Goal: Information Seeking & Learning: Find contact information

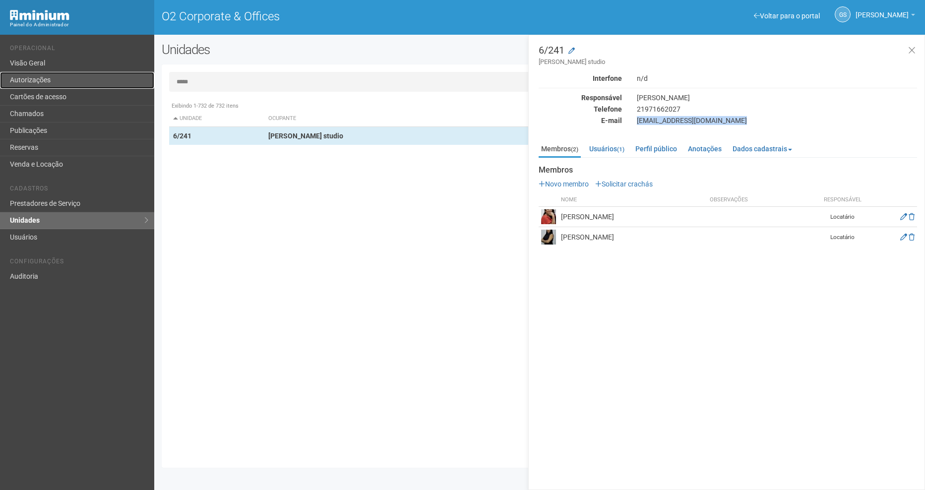
click at [24, 80] on link "Autorizações" at bounding box center [77, 80] width 154 height 17
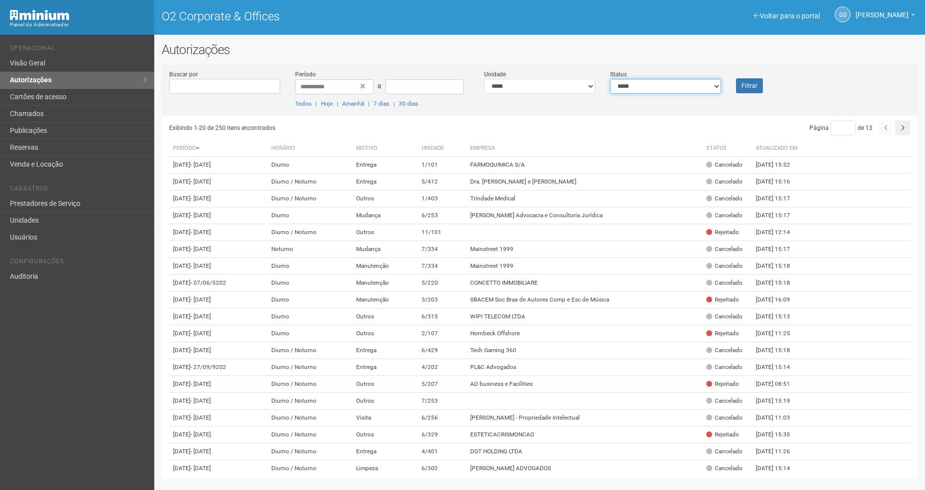
click at [636, 87] on select "**********" at bounding box center [665, 86] width 111 height 15
select select "*"
click at [610, 79] on select "**********" at bounding box center [665, 86] width 111 height 15
click at [742, 89] on button "Filtrar" at bounding box center [749, 85] width 27 height 15
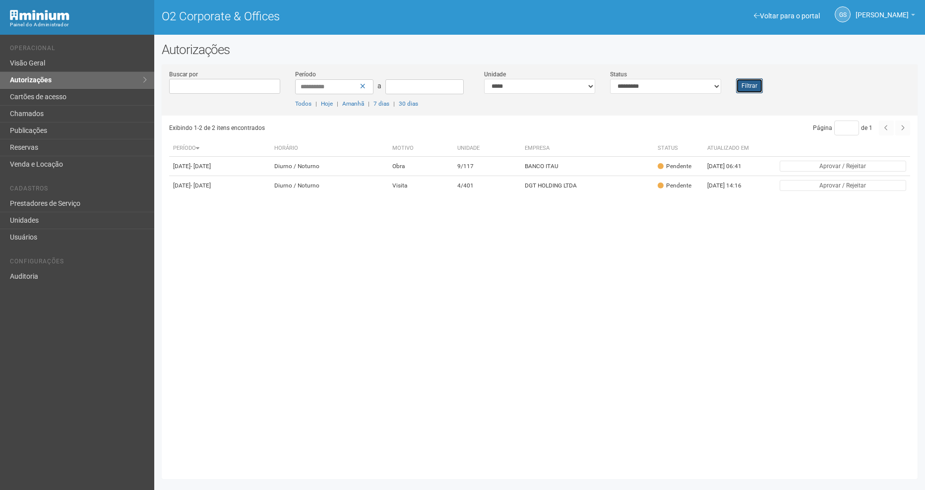
click at [743, 86] on button "Filtrar" at bounding box center [749, 85] width 27 height 15
click at [495, 195] on td "4/401" at bounding box center [487, 185] width 67 height 19
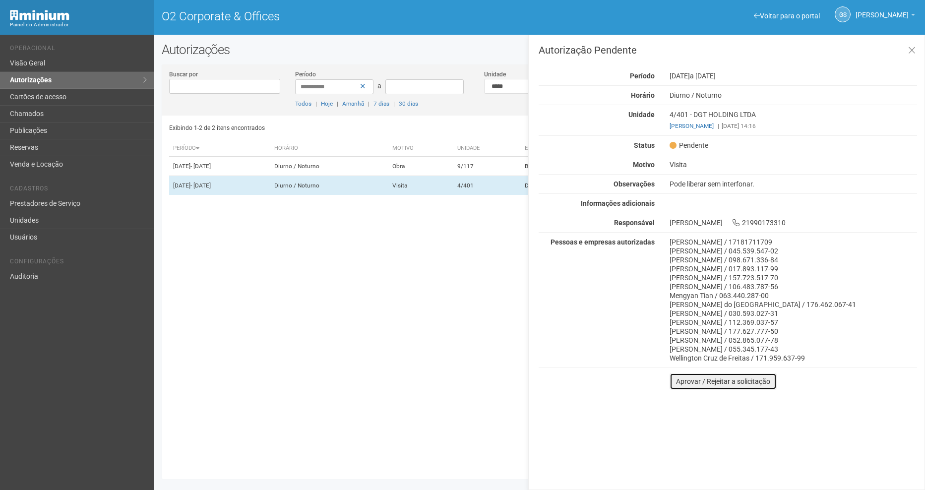
click at [712, 387] on button "Aprovar / Rejeitar a solicitação" at bounding box center [723, 381] width 107 height 17
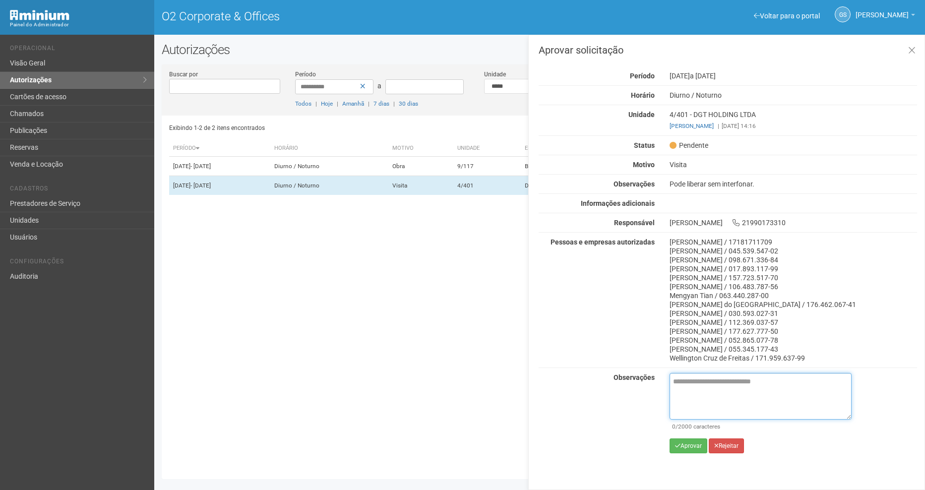
click at [700, 400] on textarea at bounding box center [761, 396] width 182 height 47
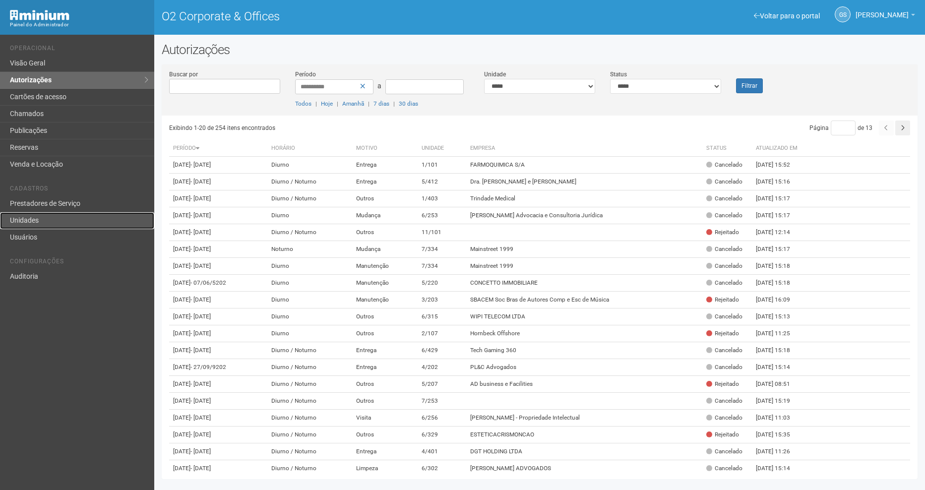
click at [92, 223] on link "Unidades" at bounding box center [77, 220] width 154 height 17
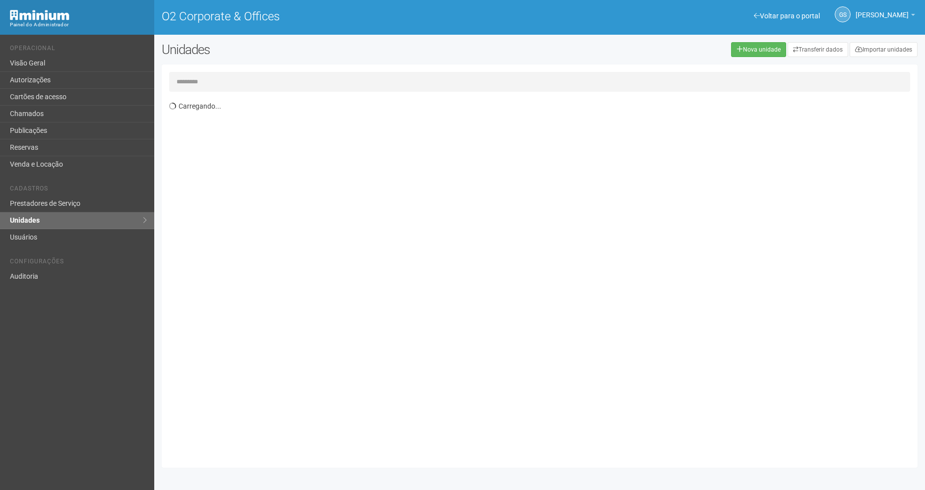
click at [255, 78] on input "text" at bounding box center [539, 82] width 741 height 20
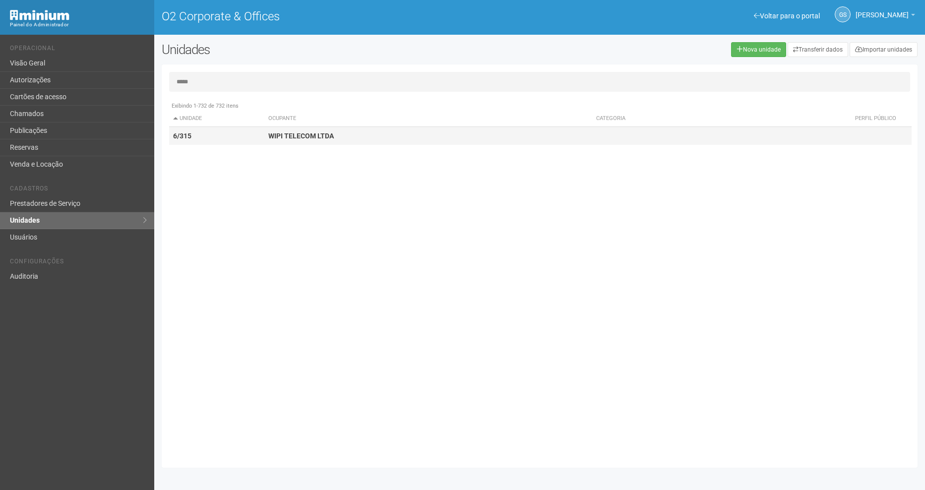
type input "*****"
click at [295, 129] on td "WIPI TELECOM LTDA" at bounding box center [428, 136] width 328 height 18
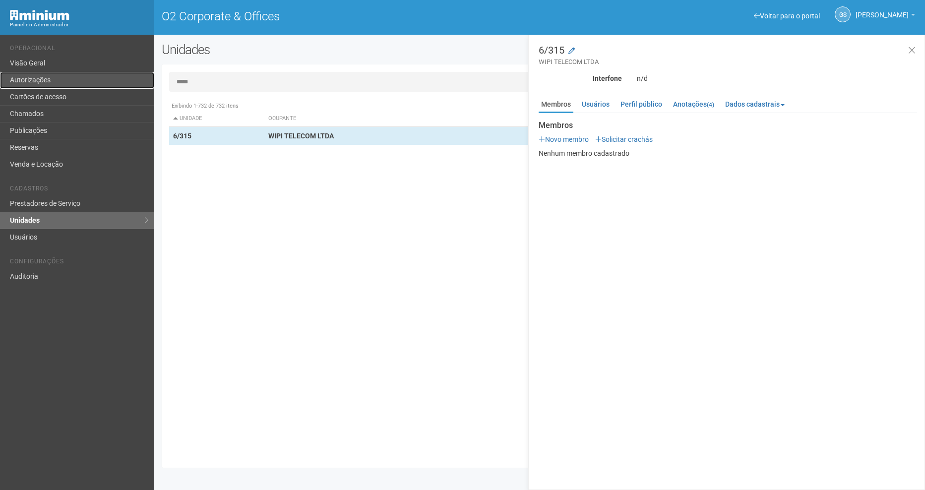
click at [39, 87] on link "Autorizações" at bounding box center [77, 80] width 154 height 17
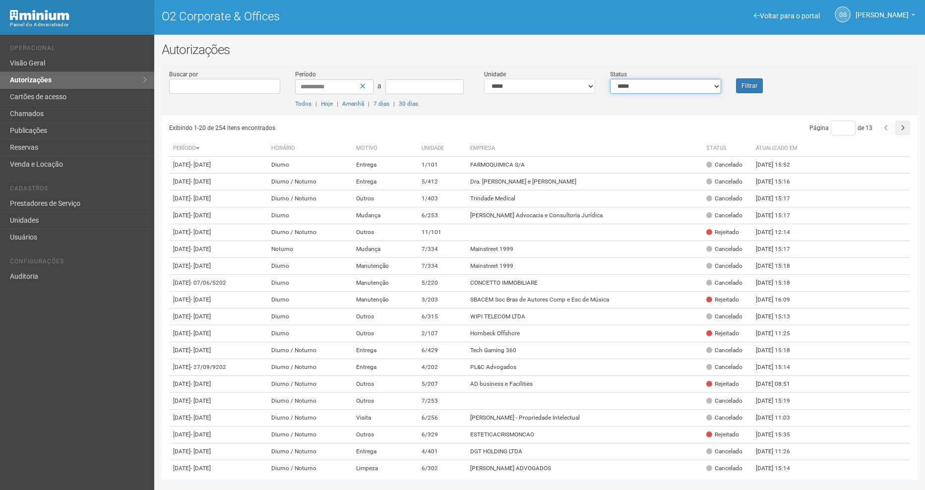
click at [677, 92] on select "**********" at bounding box center [665, 86] width 111 height 15
select select "*"
click at [610, 79] on select "**********" at bounding box center [665, 86] width 111 height 15
click at [742, 91] on button "Filtrar" at bounding box center [749, 85] width 27 height 15
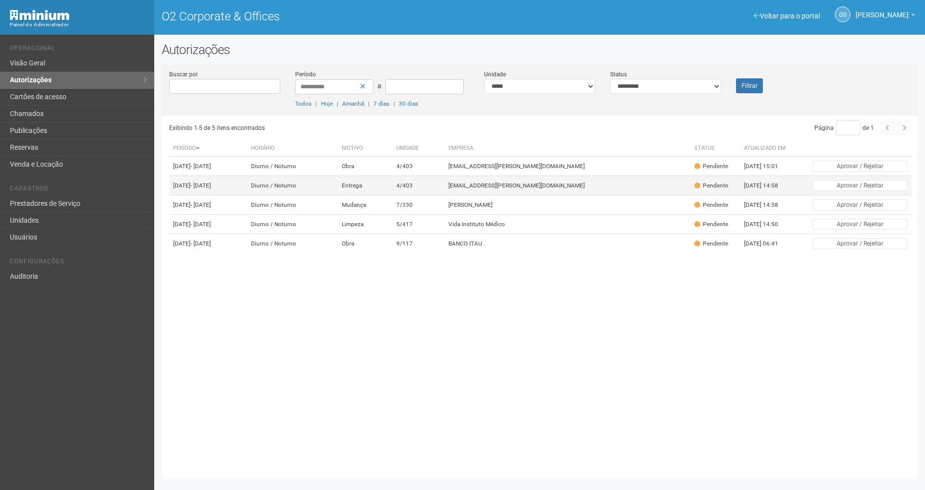
click at [444, 195] on td "4/403" at bounding box center [418, 185] width 52 height 19
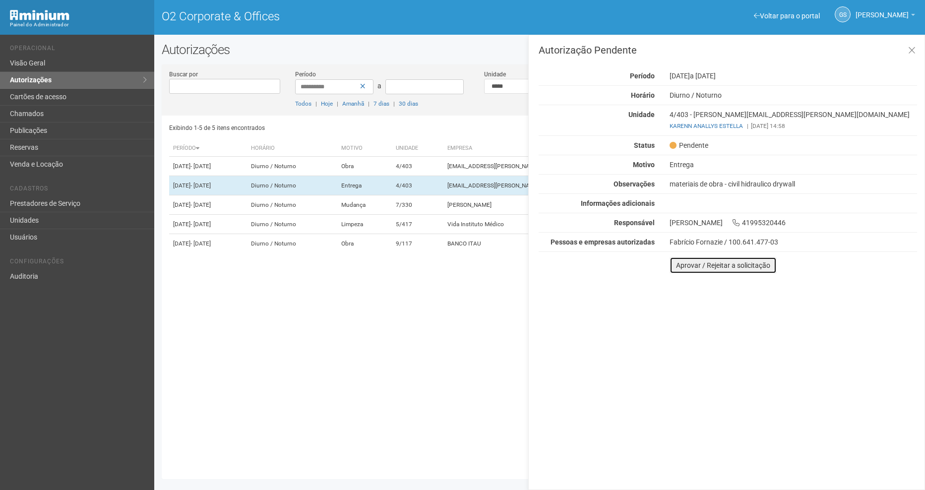
click at [713, 268] on button "Aprovar / Rejeitar a solicitação" at bounding box center [723, 265] width 107 height 17
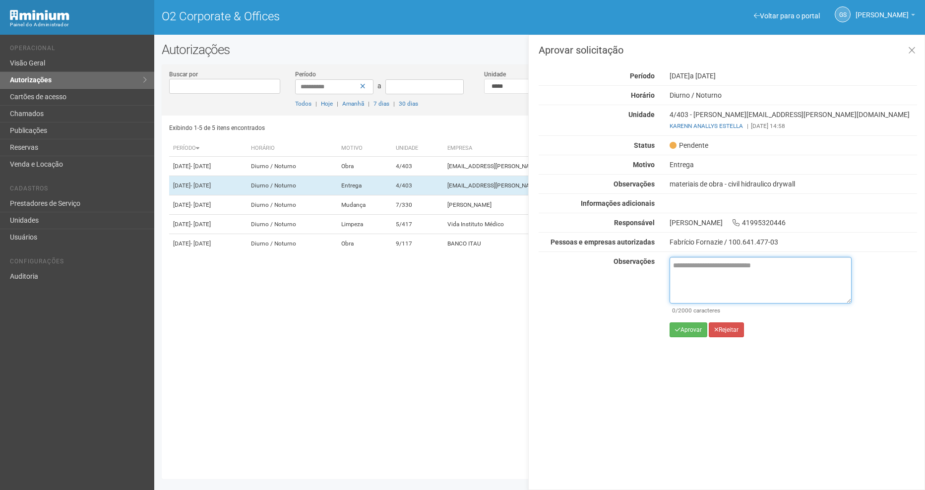
click at [773, 273] on textarea at bounding box center [761, 280] width 182 height 47
click at [743, 258] on textarea at bounding box center [761, 280] width 182 height 47
paste textarea "**********"
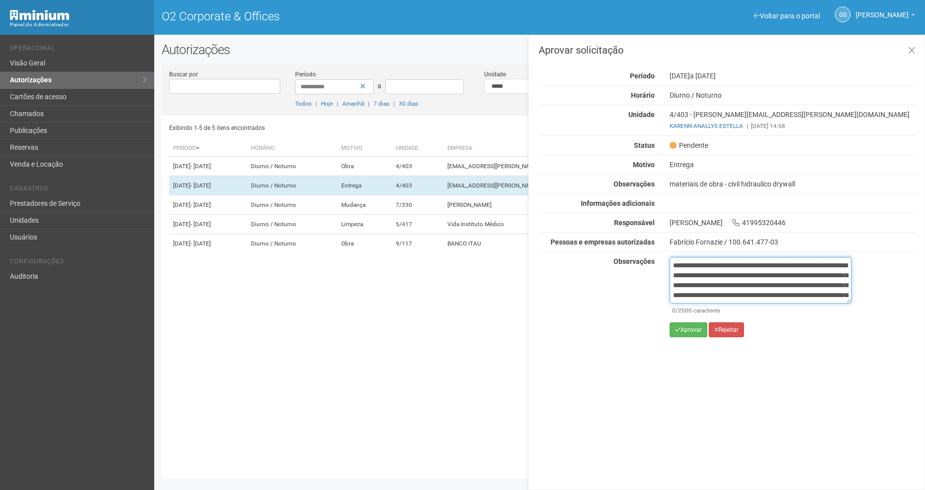
scroll to position [65, 0]
type textarea "**********"
click at [688, 333] on button "Aprovar" at bounding box center [689, 330] width 38 height 15
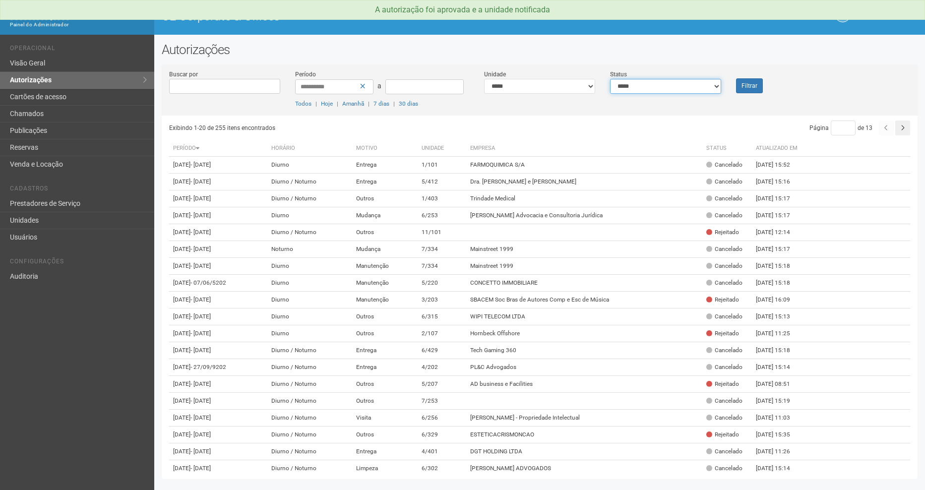
click at [627, 91] on select "**********" at bounding box center [665, 86] width 111 height 15
select select "*"
click at [610, 79] on select "**********" at bounding box center [665, 86] width 111 height 15
click at [753, 87] on button "Filtrar" at bounding box center [749, 85] width 27 height 15
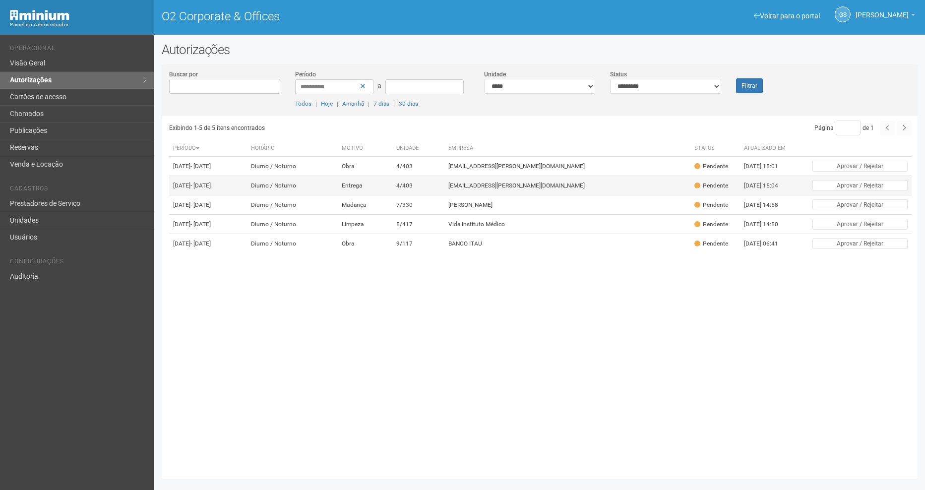
click at [393, 195] on td "Entrega" at bounding box center [365, 185] width 55 height 19
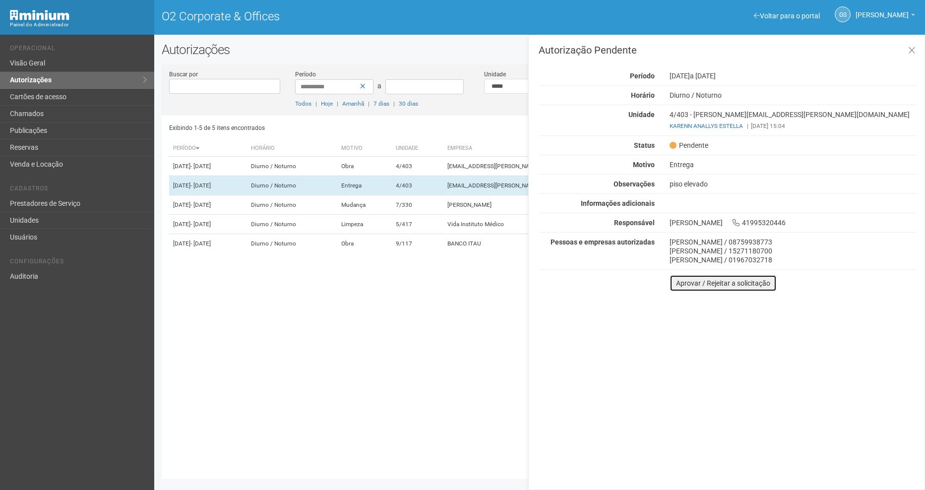
click at [707, 286] on button "Aprovar / Rejeitar a solicitação" at bounding box center [723, 283] width 107 height 17
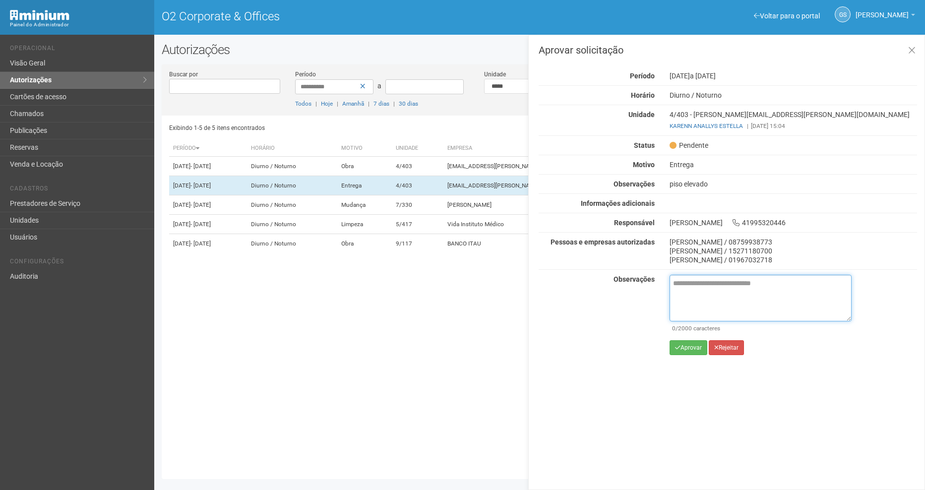
click at [698, 307] on textarea at bounding box center [761, 298] width 182 height 47
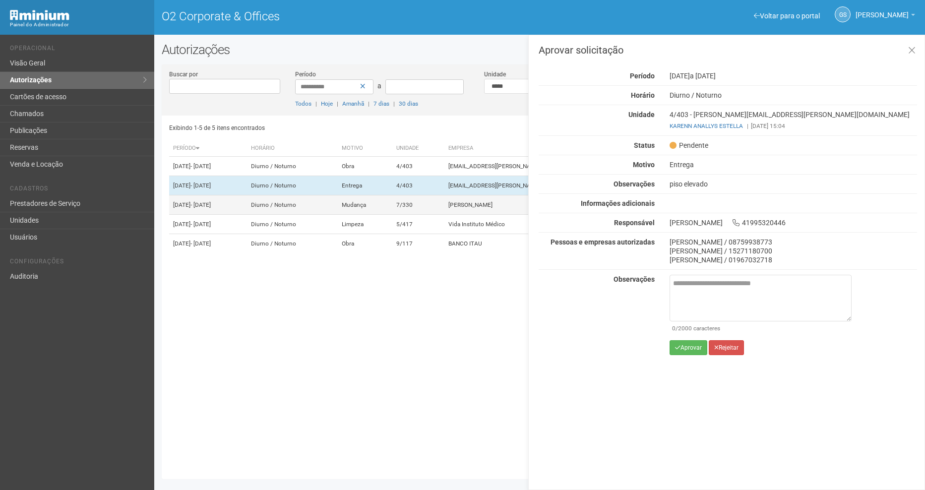
click at [393, 215] on td "Mudança" at bounding box center [365, 204] width 55 height 19
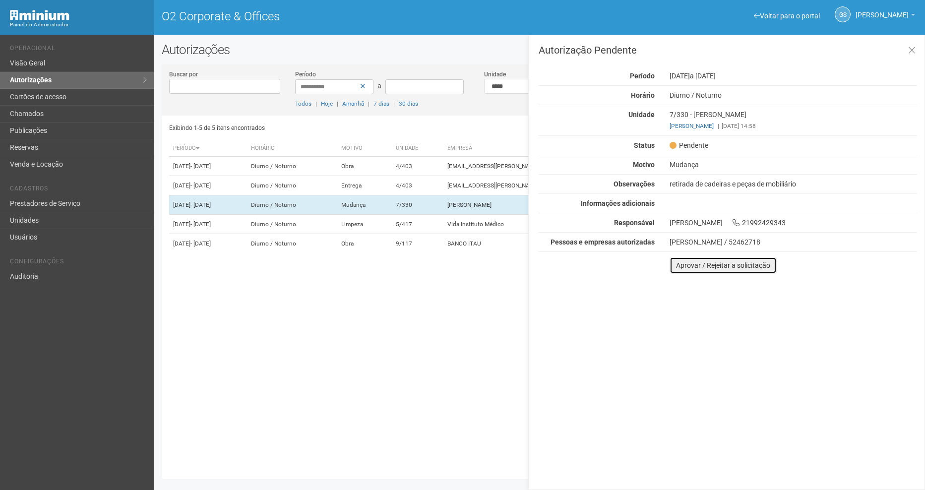
click at [701, 263] on button "Aprovar / Rejeitar a solicitação" at bounding box center [723, 265] width 107 height 17
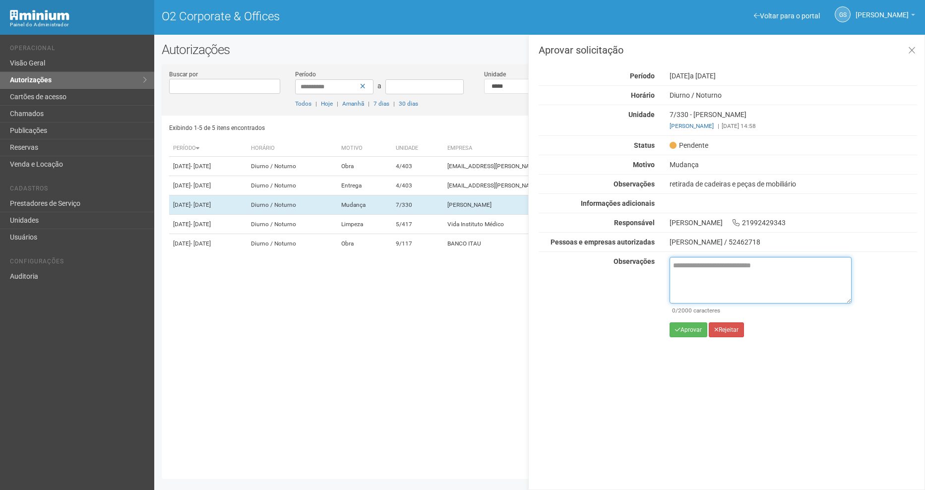
click at [715, 287] on textarea at bounding box center [761, 280] width 182 height 47
paste textarea "**********"
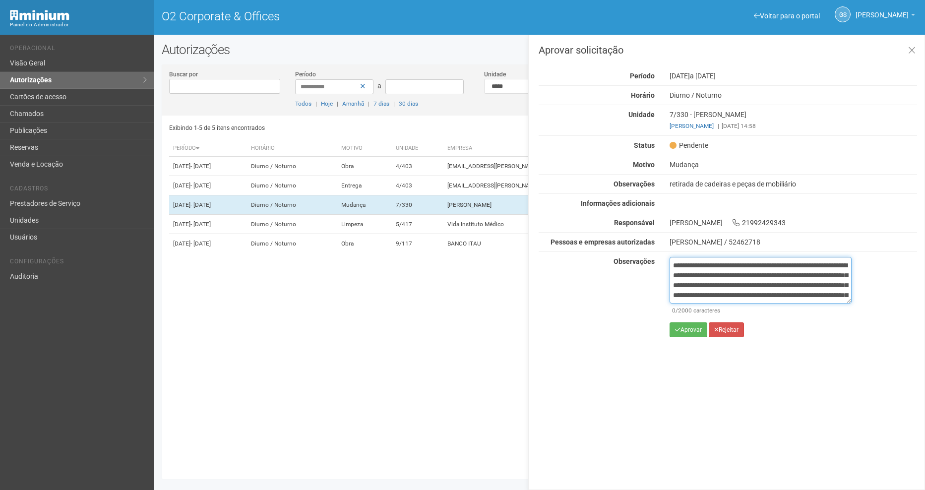
scroll to position [65, 0]
type textarea "**********"
click at [691, 330] on button "Aprovar" at bounding box center [689, 330] width 38 height 15
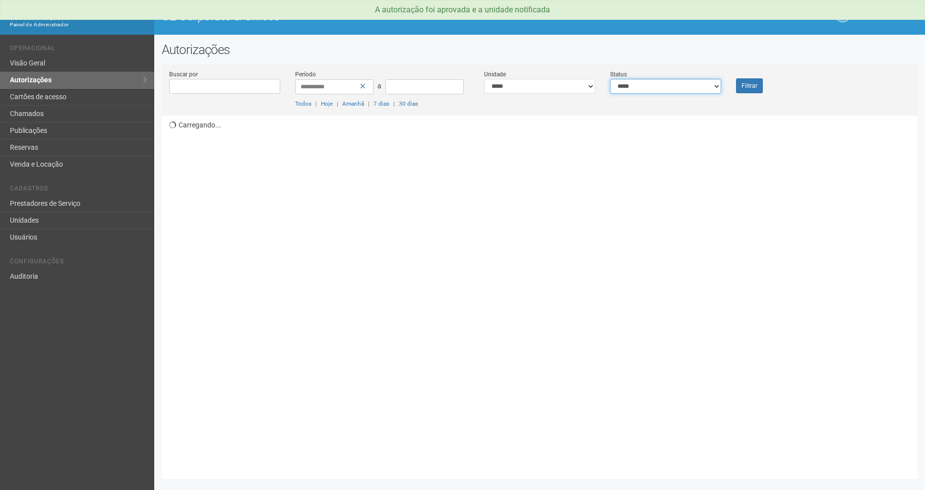
click at [621, 90] on select "**********" at bounding box center [665, 86] width 111 height 15
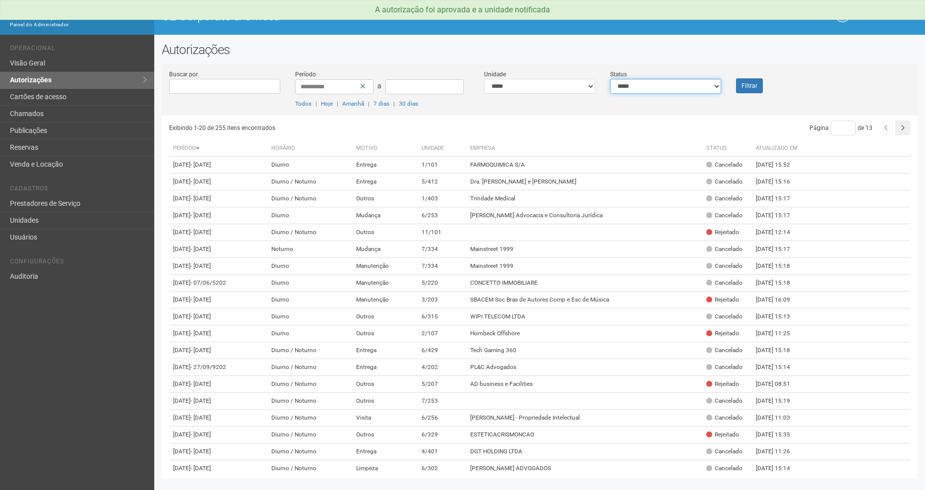
select select "*"
click at [610, 79] on select "**********" at bounding box center [665, 86] width 111 height 15
click at [745, 92] on button "Filtrar" at bounding box center [749, 85] width 27 height 15
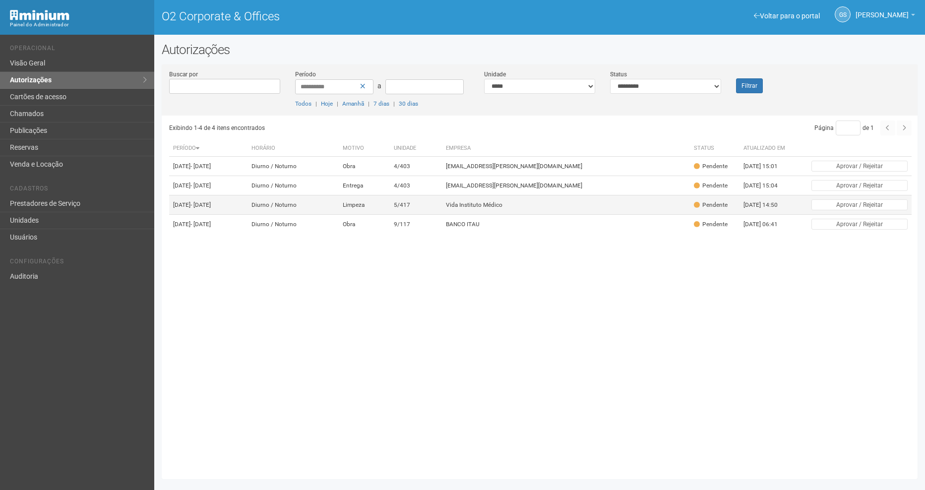
click at [390, 213] on td "Limpeza" at bounding box center [364, 204] width 51 height 19
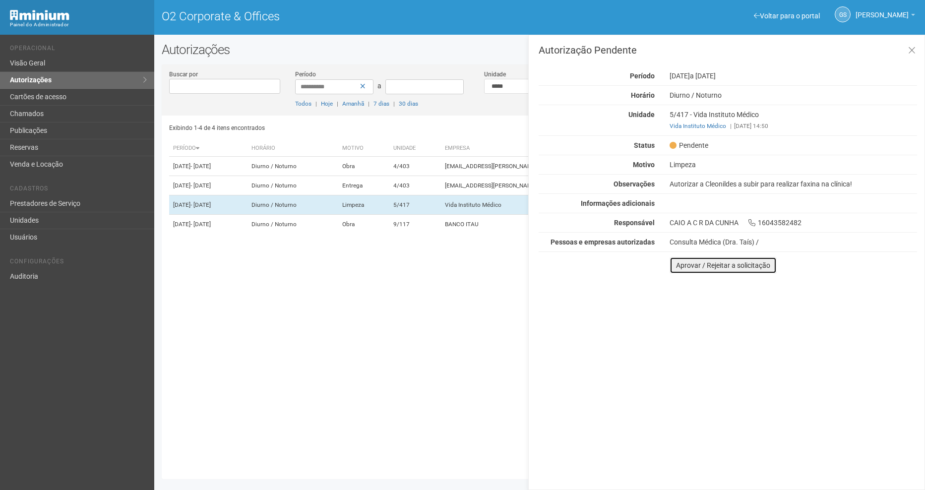
click at [701, 262] on button "Aprovar / Rejeitar a solicitação" at bounding box center [723, 265] width 107 height 17
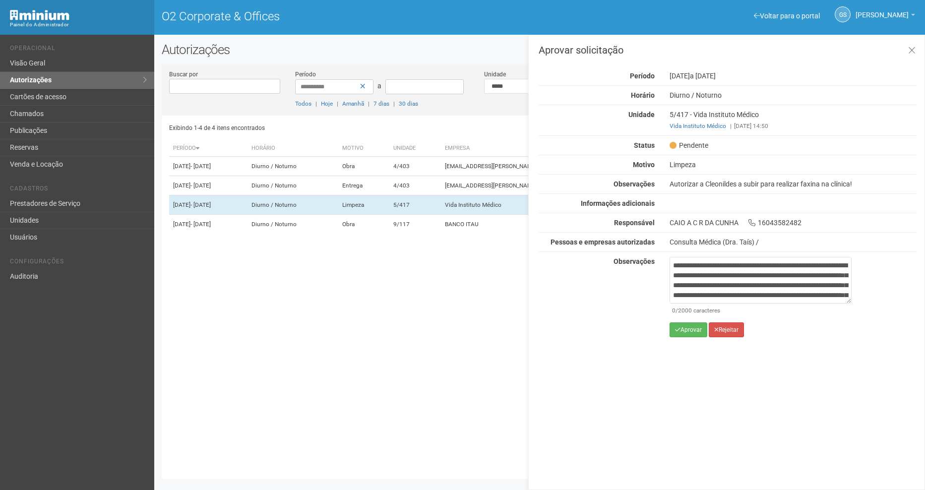
scroll to position [65, 0]
type textarea "**********"
click at [691, 331] on button "Aprovar" at bounding box center [689, 330] width 38 height 15
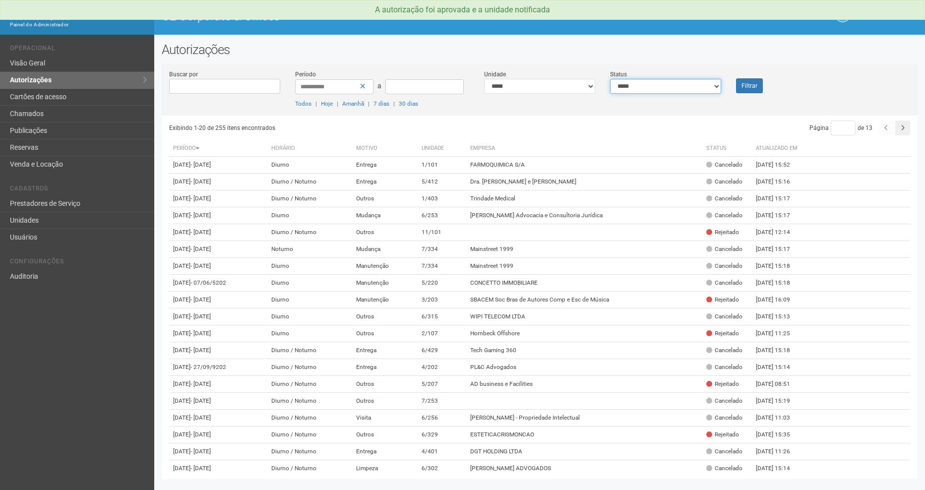
click at [649, 87] on select "**********" at bounding box center [665, 86] width 111 height 15
select select "*"
click at [610, 79] on select "**********" at bounding box center [665, 86] width 111 height 15
click at [760, 89] on button "Filtrar" at bounding box center [749, 85] width 27 height 15
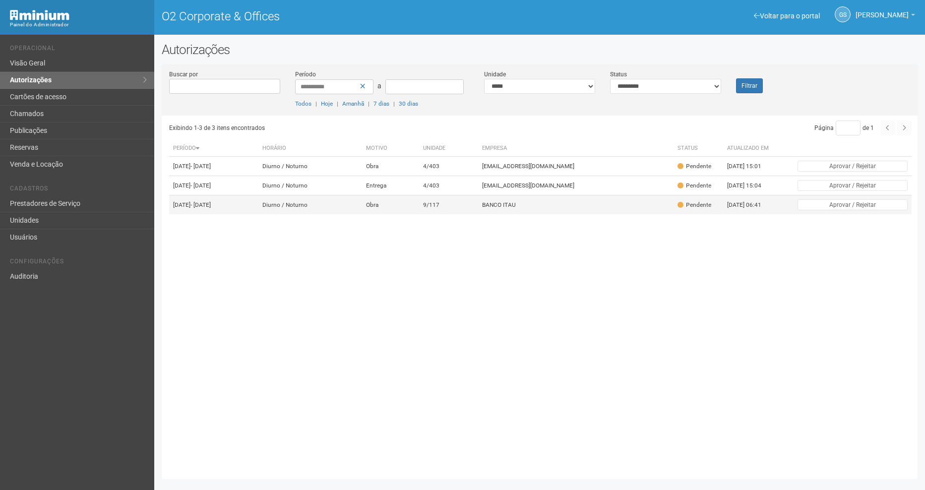
click at [468, 215] on td "9/117" at bounding box center [448, 204] width 59 height 19
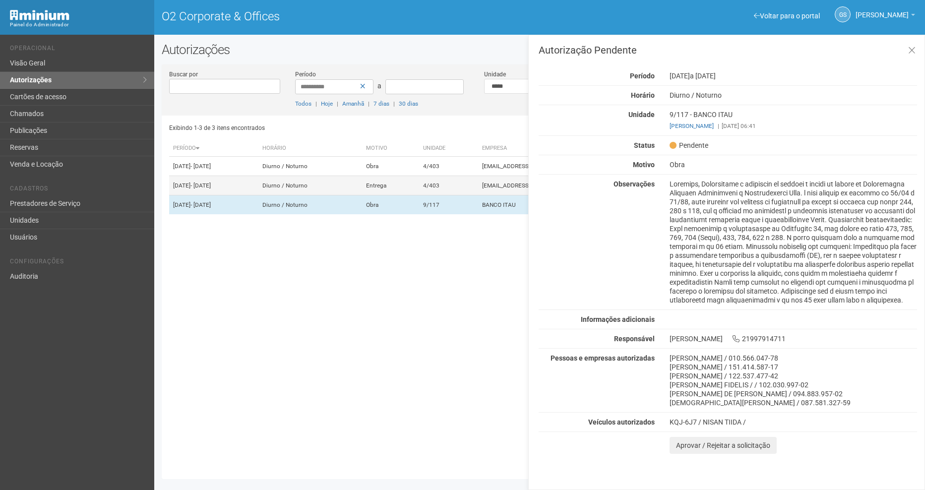
click at [419, 193] on td "Entrega" at bounding box center [390, 185] width 57 height 19
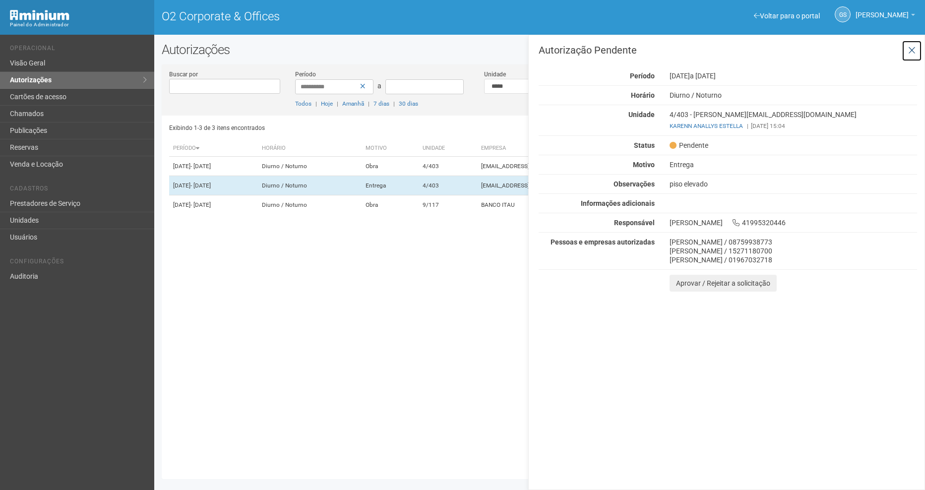
click at [911, 49] on icon at bounding box center [912, 51] width 7 height 10
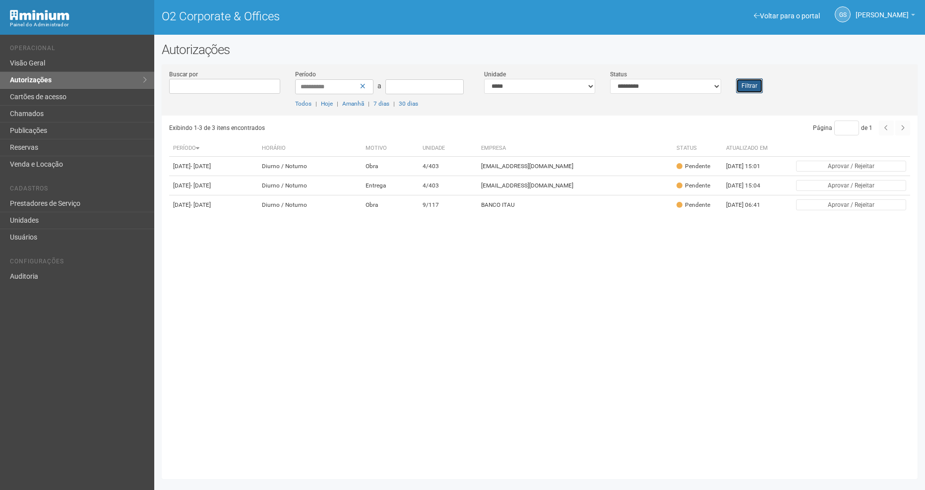
click at [759, 83] on button "Filtrar" at bounding box center [749, 85] width 27 height 15
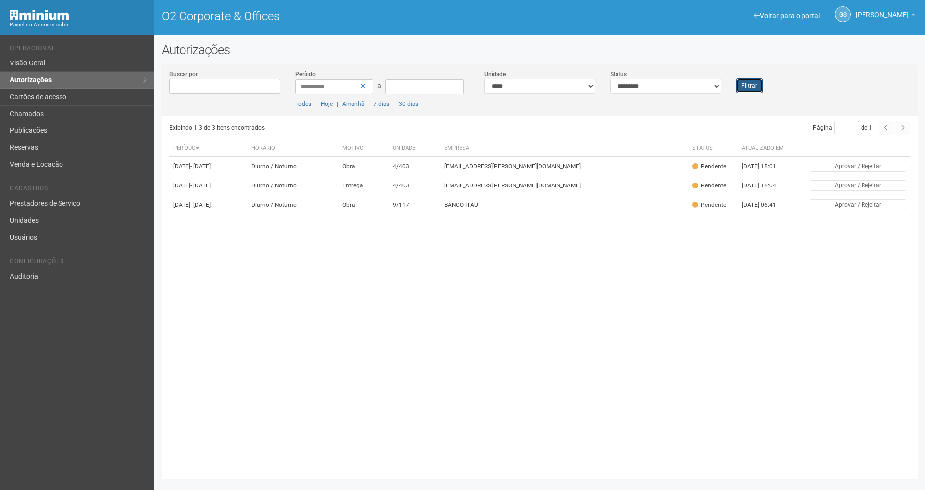
click at [742, 88] on button "Filtrar" at bounding box center [749, 85] width 27 height 15
click at [49, 213] on link "Unidades" at bounding box center [77, 220] width 154 height 17
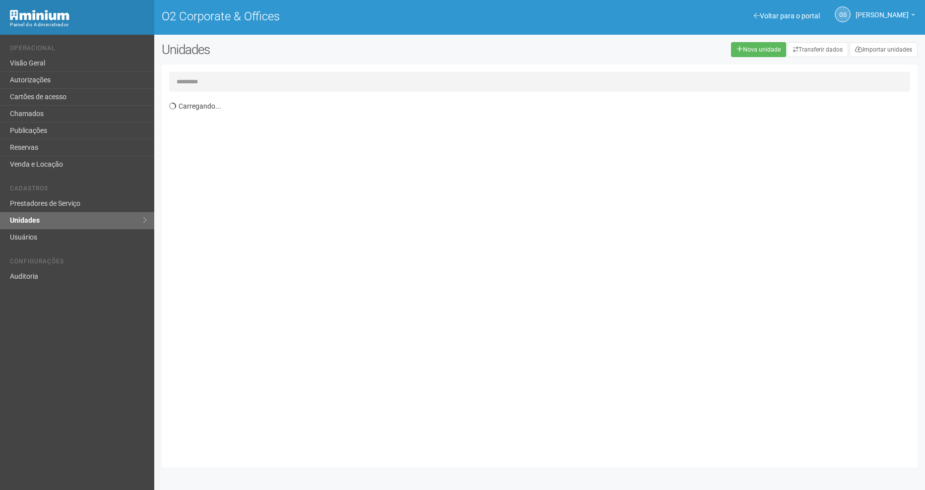
click at [246, 83] on input "text" at bounding box center [539, 82] width 741 height 20
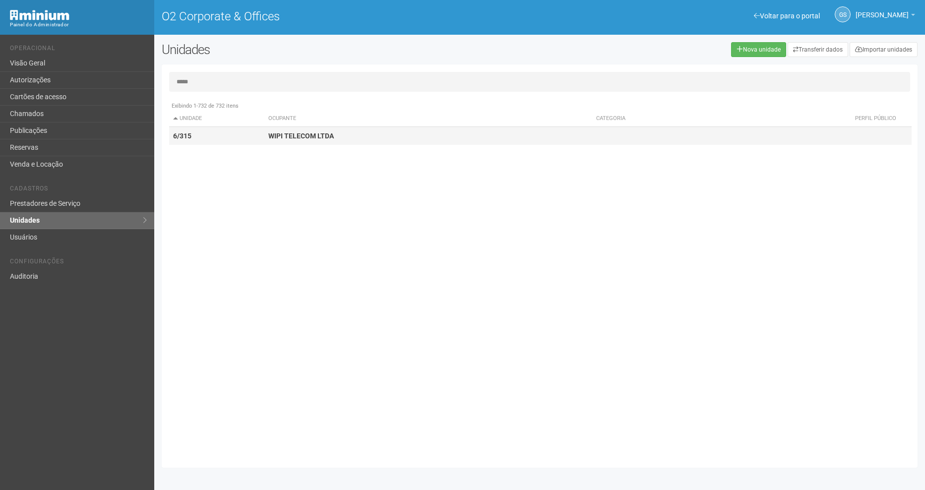
click at [219, 129] on td "6/315" at bounding box center [217, 136] width 96 height 18
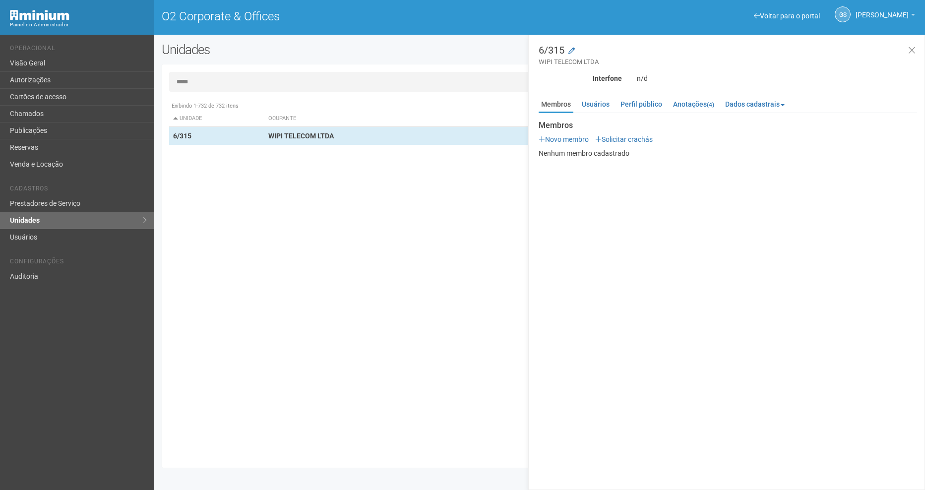
click at [601, 114] on div "Documentos Novo documento Enviando... Nenhum documento Perfil público WIPI TELE…" at bounding box center [728, 136] width 379 height 44
click at [598, 107] on link "Usuários" at bounding box center [596, 104] width 33 height 15
click at [216, 86] on input "*****" at bounding box center [539, 82] width 741 height 20
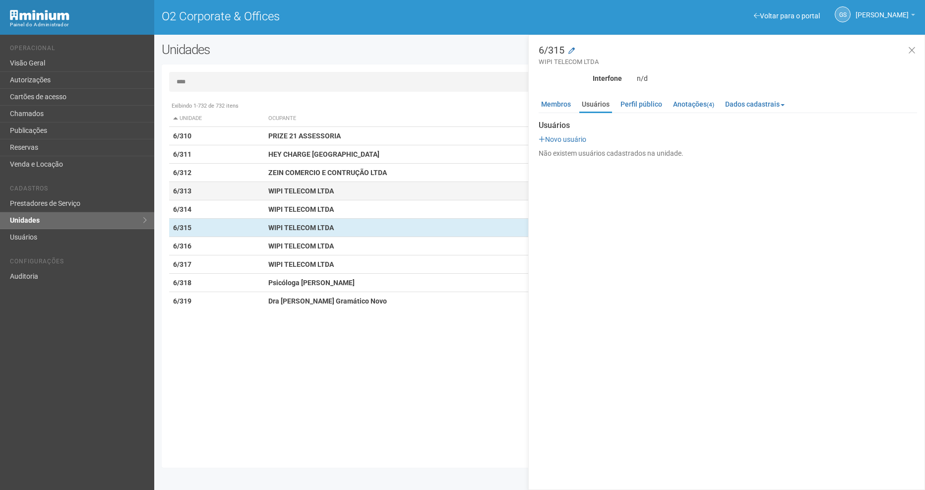
click at [224, 193] on td "6/313" at bounding box center [217, 191] width 96 height 18
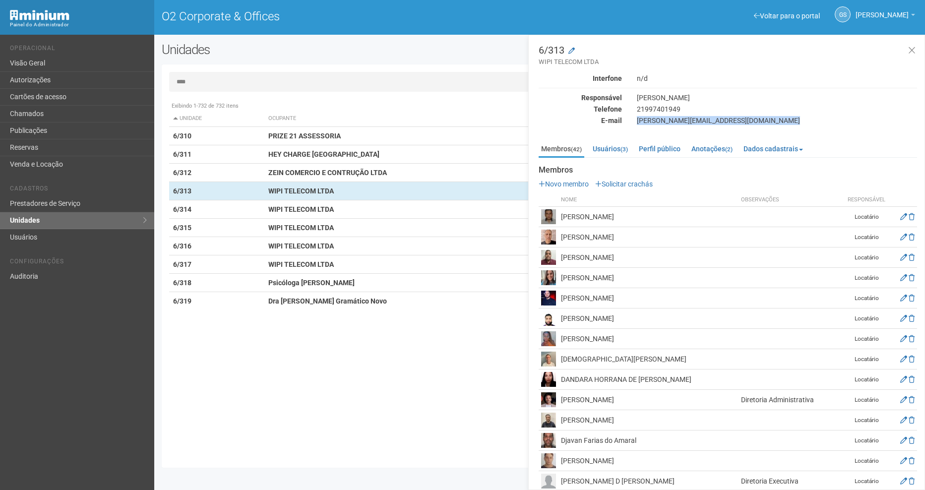
drag, startPoint x: 636, startPoint y: 120, endPoint x: 720, endPoint y: 127, distance: 84.1
copy div "[PERSON_NAME][EMAIL_ADDRESS][DOMAIN_NAME]"
click at [195, 81] on input "****" at bounding box center [539, 82] width 741 height 20
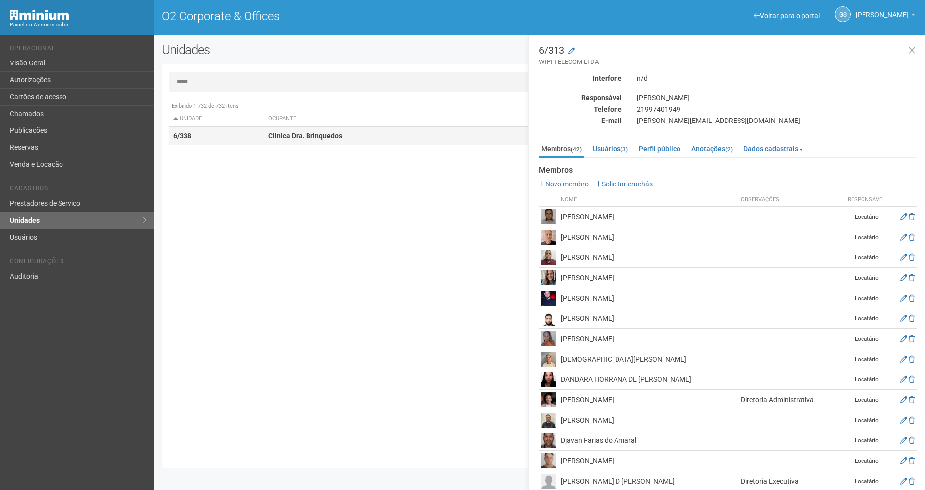
click at [257, 133] on td "6/338" at bounding box center [217, 136] width 96 height 18
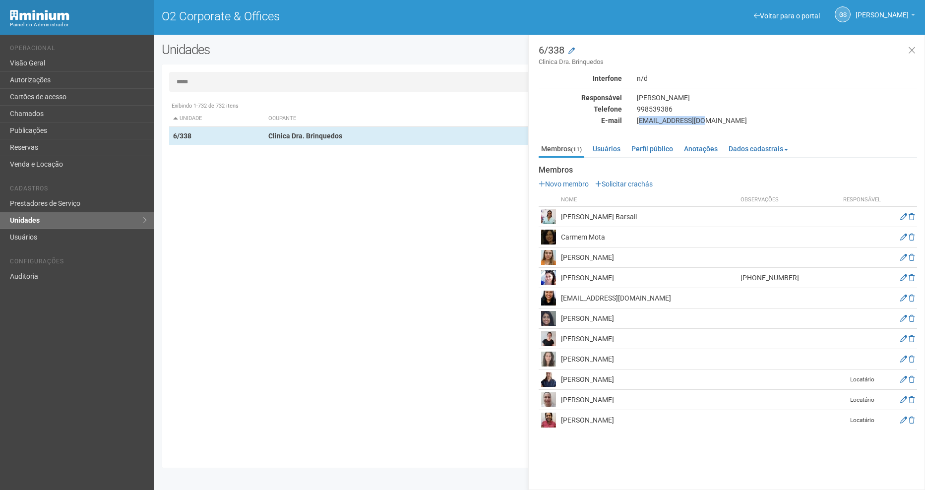
drag, startPoint x: 640, startPoint y: 120, endPoint x: 700, endPoint y: 120, distance: 60.5
click at [700, 120] on div "[EMAIL_ADDRESS][DOMAIN_NAME]" at bounding box center [777, 120] width 295 height 9
drag, startPoint x: 700, startPoint y: 120, endPoint x: 726, endPoint y: 122, distance: 25.9
click at [726, 122] on div "[EMAIL_ADDRESS][DOMAIN_NAME]" at bounding box center [777, 120] width 295 height 9
drag, startPoint x: 723, startPoint y: 121, endPoint x: 636, endPoint y: 124, distance: 86.9
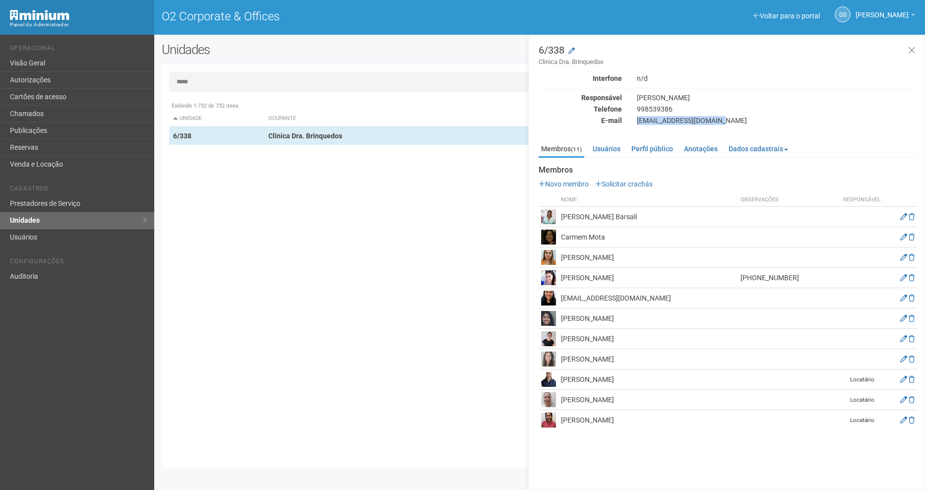
click at [636, 124] on div "[EMAIL_ADDRESS][DOMAIN_NAME]" at bounding box center [777, 120] width 295 height 9
copy div "[EMAIL_ADDRESS][DOMAIN_NAME]"
drag, startPoint x: 197, startPoint y: 88, endPoint x: 155, endPoint y: 88, distance: 41.7
click at [155, 88] on div "Unidades Nova unidade Transferir dados Importar unidades ***** Exibindo 1-732 d…" at bounding box center [539, 257] width 771 height 431
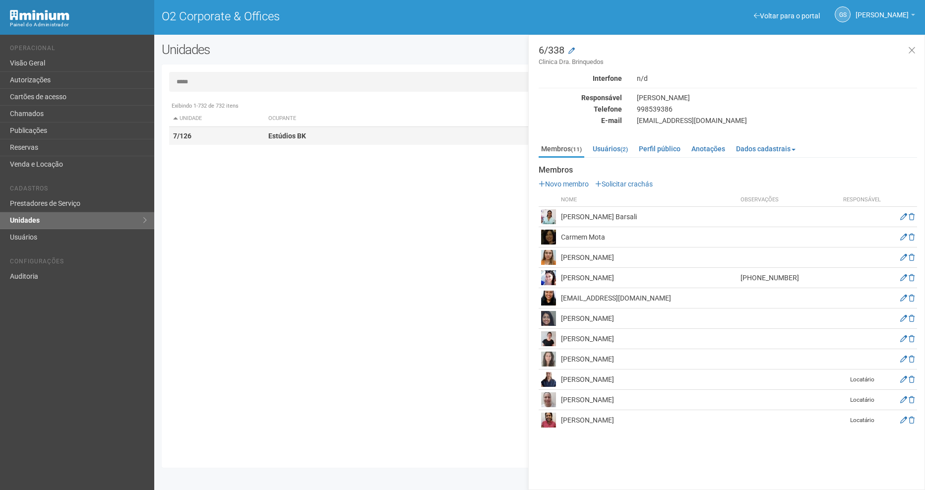
click at [291, 138] on strong "Estúdios BK" at bounding box center [287, 136] width 38 height 8
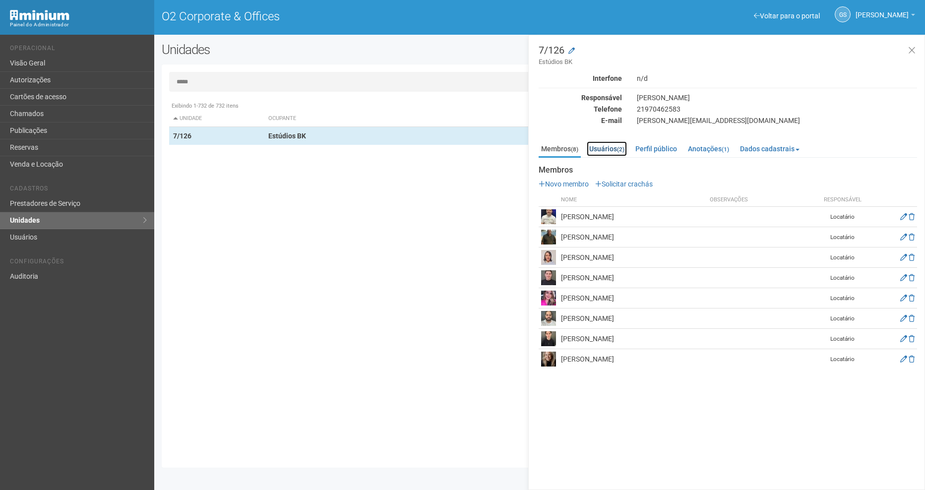
click at [600, 149] on link "Usuários (2)" at bounding box center [607, 148] width 40 height 15
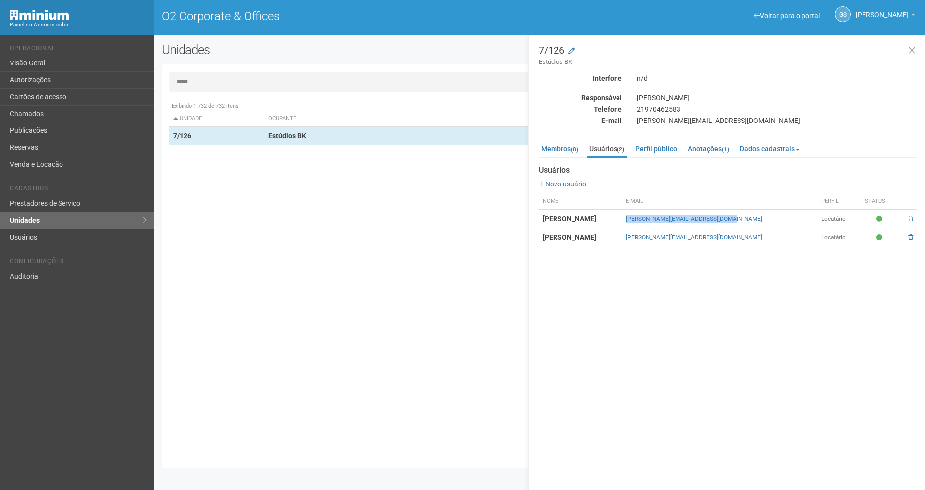
drag, startPoint x: 780, startPoint y: 222, endPoint x: 667, endPoint y: 224, distance: 112.2
click at [667, 224] on td "[PERSON_NAME][EMAIL_ADDRESS][DOMAIN_NAME]" at bounding box center [719, 219] width 195 height 18
copy link "[PERSON_NAME][EMAIL_ADDRESS][DOMAIN_NAME]"
click at [254, 82] on input "*****" at bounding box center [539, 82] width 741 height 20
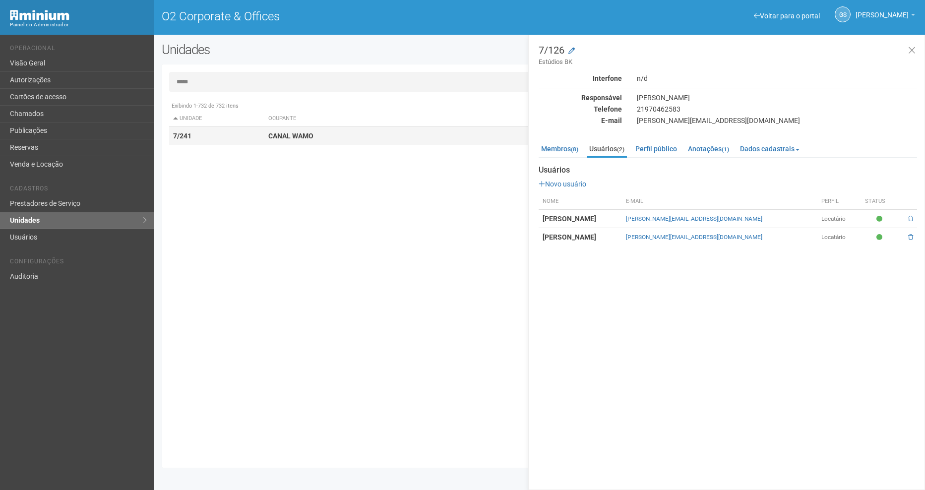
click at [293, 142] on td "CANAL WAMO" at bounding box center [428, 136] width 328 height 18
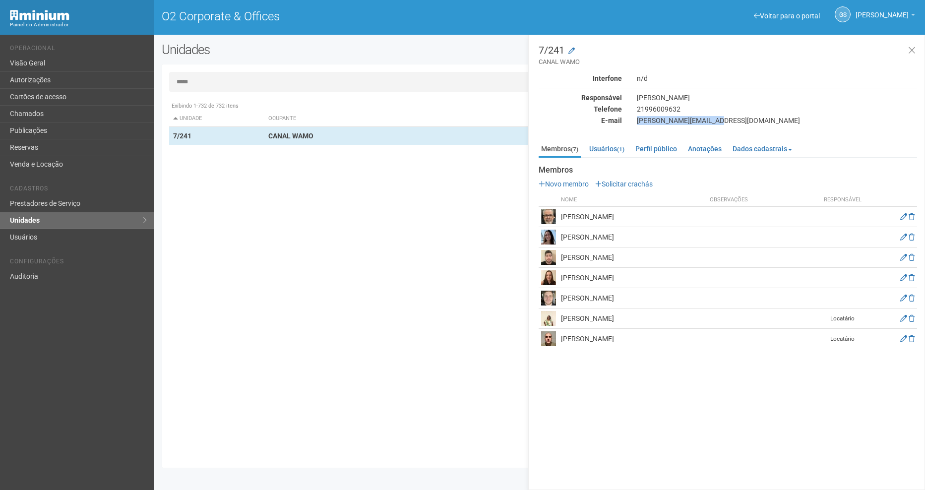
drag, startPoint x: 638, startPoint y: 120, endPoint x: 726, endPoint y: 119, distance: 88.3
click at [726, 119] on div "[PERSON_NAME][EMAIL_ADDRESS][DOMAIN_NAME]" at bounding box center [777, 120] width 295 height 9
copy div "[PERSON_NAME][EMAIL_ADDRESS][DOMAIN_NAME]"
drag, startPoint x: 212, startPoint y: 82, endPoint x: 116, endPoint y: 84, distance: 96.8
click at [116, 84] on div "Voltar para o portal Operacional Visão Geral Autorizações Cartões de acesso Cha…" at bounding box center [462, 262] width 925 height 455
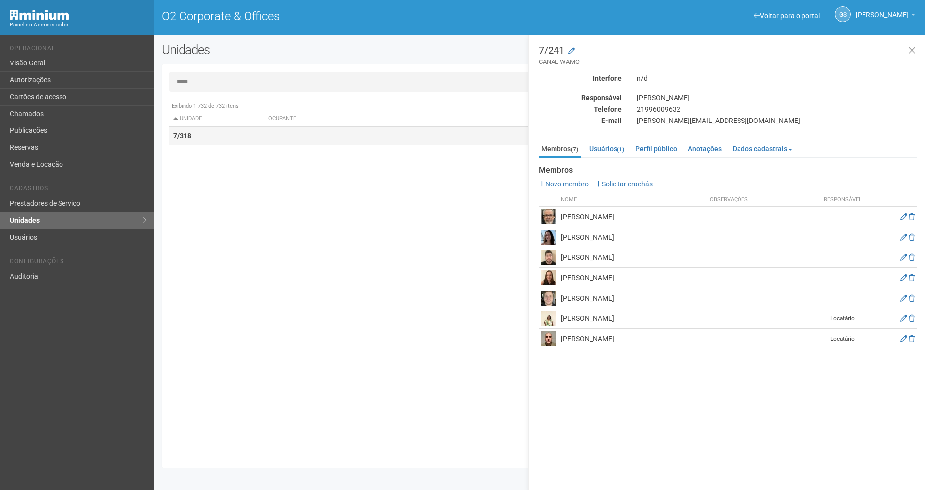
click at [197, 134] on td "7/318" at bounding box center [217, 136] width 96 height 18
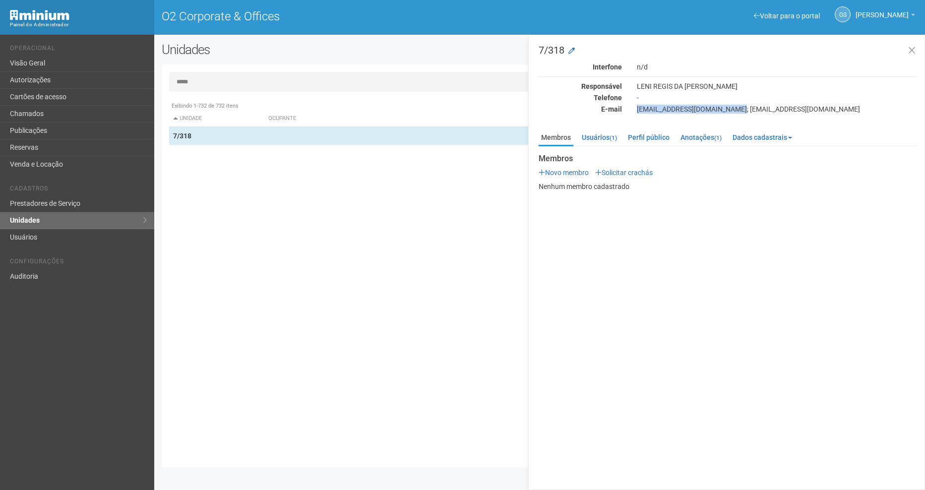
drag, startPoint x: 635, startPoint y: 110, endPoint x: 729, endPoint y: 111, distance: 93.8
click at [729, 111] on div "[EMAIL_ADDRESS][DOMAIN_NAME]; [EMAIL_ADDRESS][DOMAIN_NAME]" at bounding box center [777, 109] width 295 height 9
drag, startPoint x: 819, startPoint y: 110, endPoint x: 635, endPoint y: 111, distance: 183.6
click at [635, 111] on div "[EMAIL_ADDRESS][DOMAIN_NAME]; [EMAIL_ADDRESS][DOMAIN_NAME]" at bounding box center [777, 109] width 295 height 9
copy div "[EMAIL_ADDRESS][DOMAIN_NAME]; [EMAIL_ADDRESS][DOMAIN_NAME]"
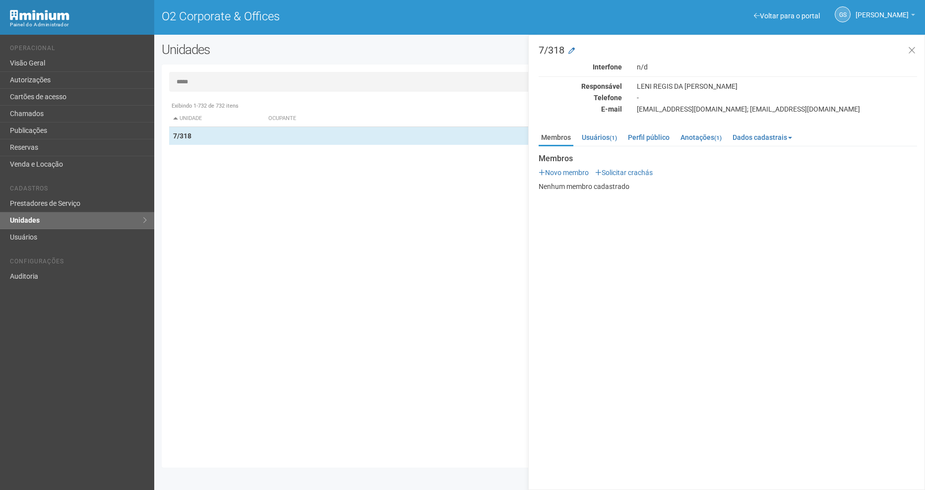
drag, startPoint x: 192, startPoint y: 84, endPoint x: 184, endPoint y: 84, distance: 8.4
click at [184, 84] on input "*****" at bounding box center [539, 82] width 741 height 20
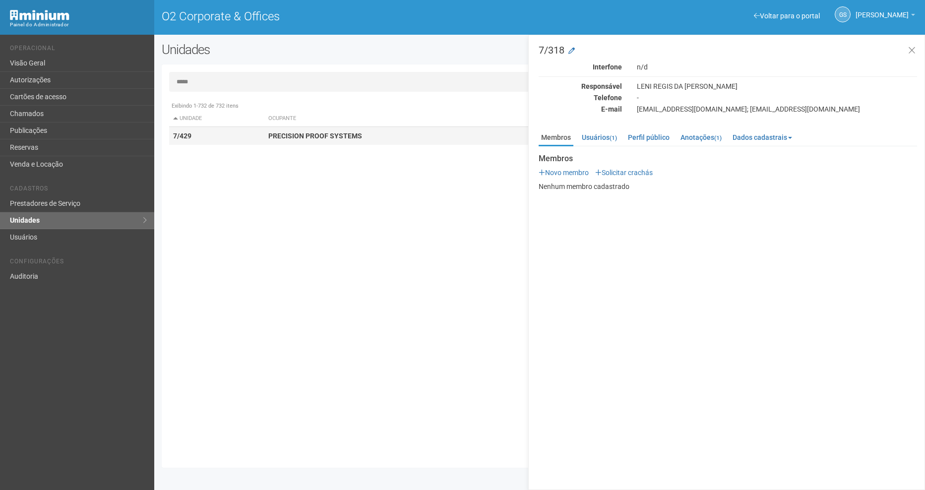
click at [327, 138] on strong "PRECISION PROOF SYSTEMS" at bounding box center [315, 136] width 94 height 8
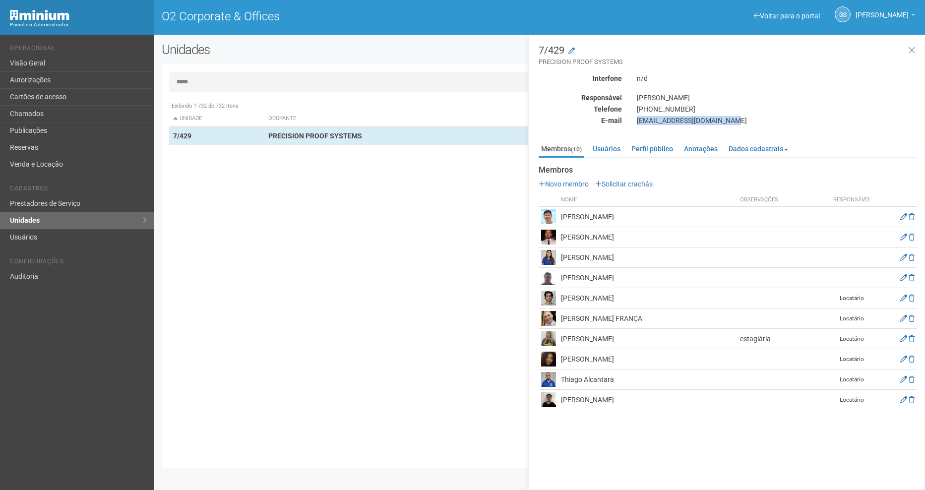
drag, startPoint x: 731, startPoint y: 124, endPoint x: 638, endPoint y: 121, distance: 93.3
click at [638, 121] on div "[EMAIL_ADDRESS][DOMAIN_NAME]" at bounding box center [777, 120] width 295 height 9
copy div "[EMAIL_ADDRESS][DOMAIN_NAME]"
drag, startPoint x: 208, startPoint y: 78, endPoint x: 110, endPoint y: 82, distance: 98.3
click at [110, 82] on div "Voltar para o portal Operacional Visão Geral Autorizações Cartões de acesso Cha…" at bounding box center [462, 262] width 925 height 455
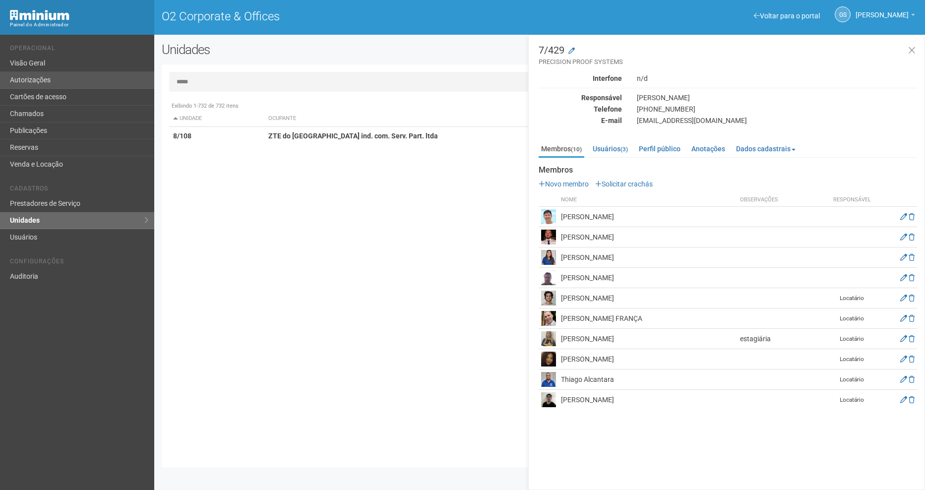
drag, startPoint x: 214, startPoint y: 82, endPoint x: 114, endPoint y: 83, distance: 100.7
click at [114, 83] on div "Voltar para o portal Operacional Visão Geral Autorizações Cartões de acesso Cha…" at bounding box center [462, 262] width 925 height 455
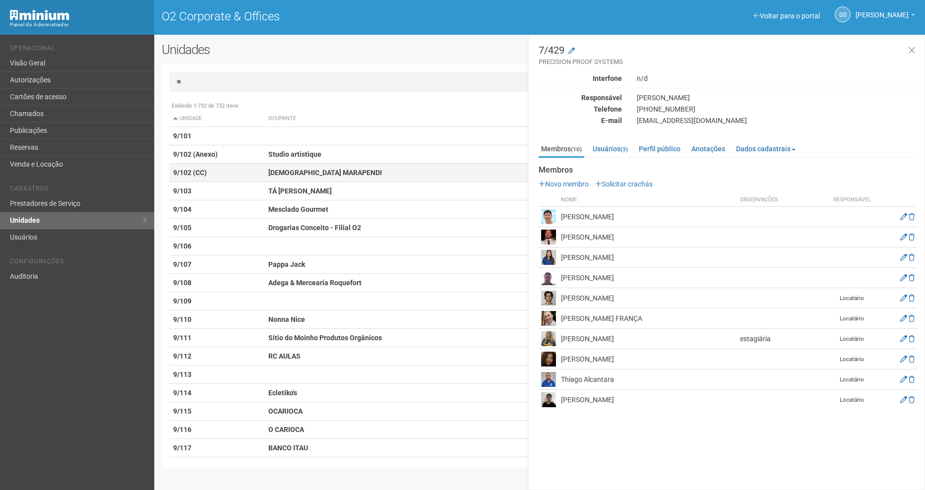
click at [245, 178] on td "9/102 (CC)" at bounding box center [217, 173] width 96 height 18
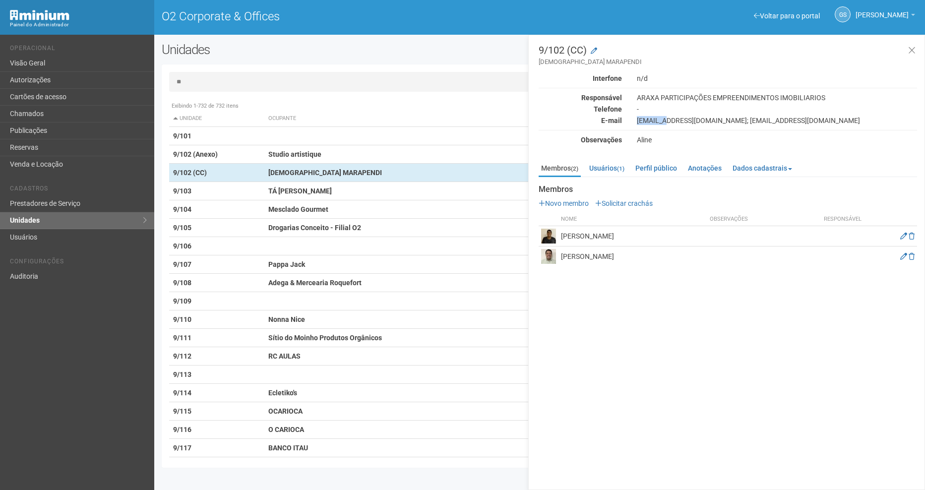
drag, startPoint x: 636, startPoint y: 122, endPoint x: 661, endPoint y: 122, distance: 24.8
click at [661, 122] on div "[EMAIL_ADDRESS][DOMAIN_NAME]; [EMAIL_ADDRESS][DOMAIN_NAME]" at bounding box center [777, 120] width 295 height 9
click at [622, 167] on small "(1)" at bounding box center [620, 168] width 7 height 7
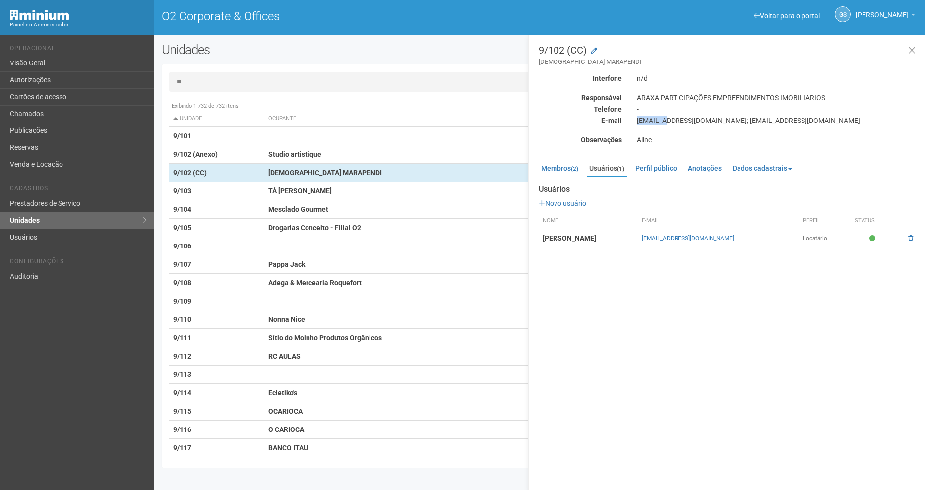
drag, startPoint x: 733, startPoint y: 240, endPoint x: 624, endPoint y: 243, distance: 109.2
click at [624, 243] on tr "[PERSON_NAME] [EMAIL_ADDRESS][DOMAIN_NAME] Locatário" at bounding box center [728, 238] width 379 height 18
copy tr "[EMAIL_ADDRESS][DOMAIN_NAME]"
click at [201, 78] on input "**" at bounding box center [539, 82] width 741 height 20
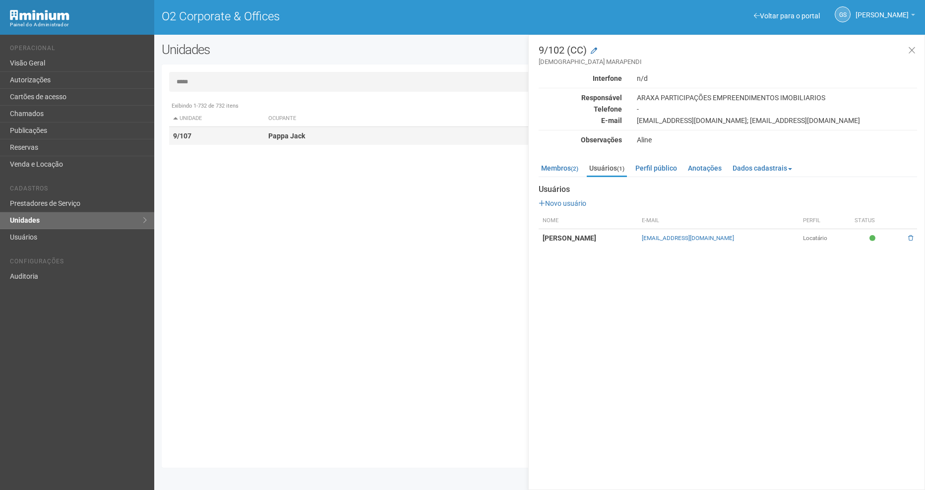
click at [216, 131] on td "9/107" at bounding box center [217, 136] width 96 height 18
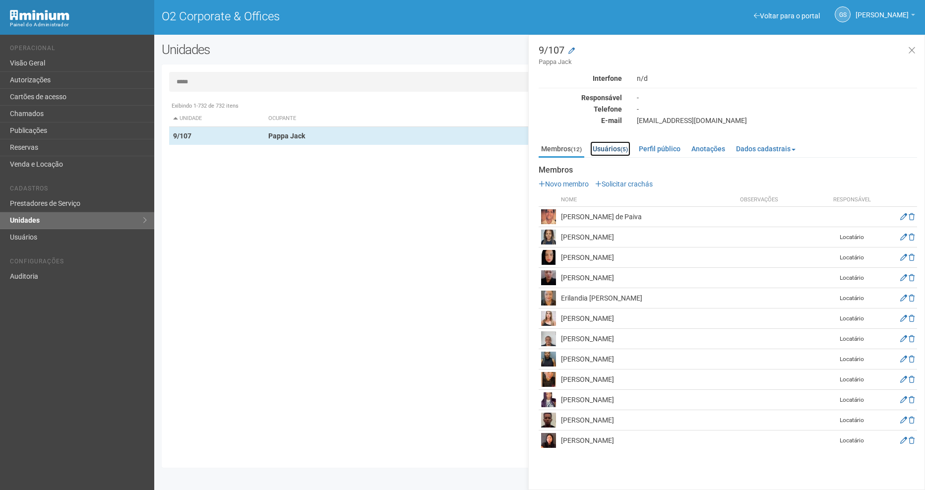
click at [612, 150] on link "Usuários (5)" at bounding box center [610, 148] width 40 height 15
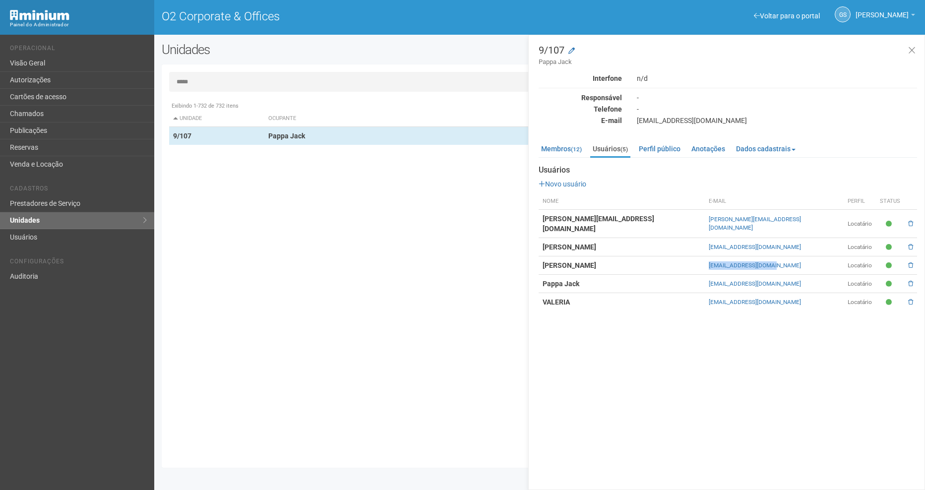
drag, startPoint x: 751, startPoint y: 260, endPoint x: 663, endPoint y: 260, distance: 88.3
click at [663, 260] on tr "[PERSON_NAME] [EMAIL_ADDRESS][DOMAIN_NAME] Locatário" at bounding box center [728, 266] width 379 height 18
copy tr "[EMAIL_ADDRESS][DOMAIN_NAME]"
drag, startPoint x: 733, startPoint y: 115, endPoint x: 635, endPoint y: 125, distance: 98.3
click at [635, 125] on div "Interfone n/d Responsável - Telefone - E-mail [EMAIL_ADDRESS][DOMAIN_NAME]" at bounding box center [728, 99] width 379 height 51
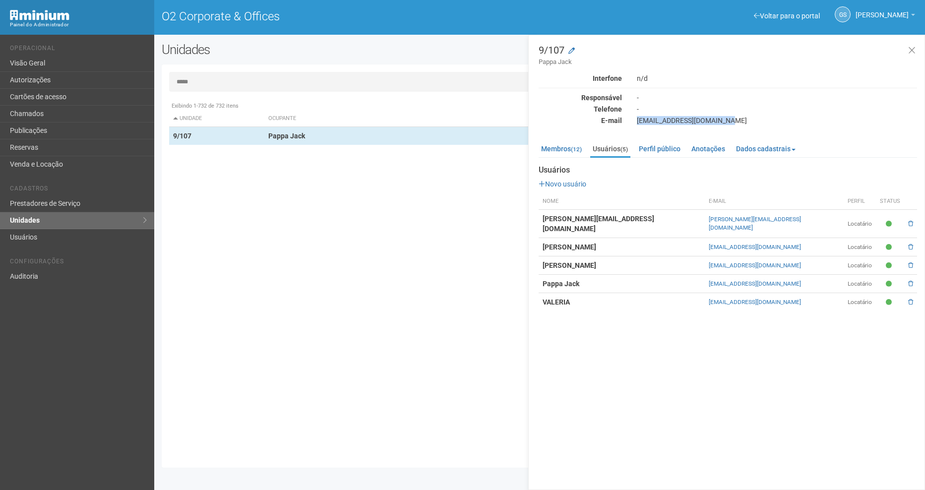
copy div "[EMAIL_ADDRESS][DOMAIN_NAME]"
drag, startPoint x: 767, startPoint y: 220, endPoint x: 678, endPoint y: 221, distance: 88.8
click at [705, 221] on td "[PERSON_NAME][EMAIL_ADDRESS][DOMAIN_NAME]" at bounding box center [774, 224] width 139 height 28
copy link "[PERSON_NAME][EMAIL_ADDRESS][DOMAIN_NAME]"
drag, startPoint x: 761, startPoint y: 236, endPoint x: 676, endPoint y: 240, distance: 85.4
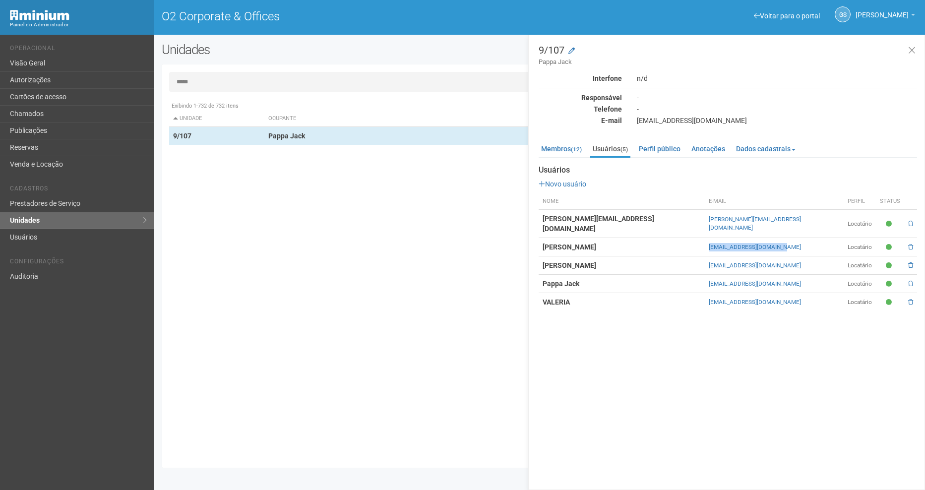
click at [676, 240] on tr "[PERSON_NAME] [EMAIL_ADDRESS][DOMAIN_NAME] Locatário" at bounding box center [728, 247] width 379 height 18
drag, startPoint x: 752, startPoint y: 272, endPoint x: 679, endPoint y: 273, distance: 73.4
click at [705, 275] on td "[EMAIL_ADDRESS][DOMAIN_NAME]" at bounding box center [774, 284] width 139 height 18
drag, startPoint x: 738, startPoint y: 289, endPoint x: 673, endPoint y: 291, distance: 65.5
click at [673, 293] on tr "VALERIA [EMAIL_ADDRESS][DOMAIN_NAME] Locatário" at bounding box center [728, 302] width 379 height 18
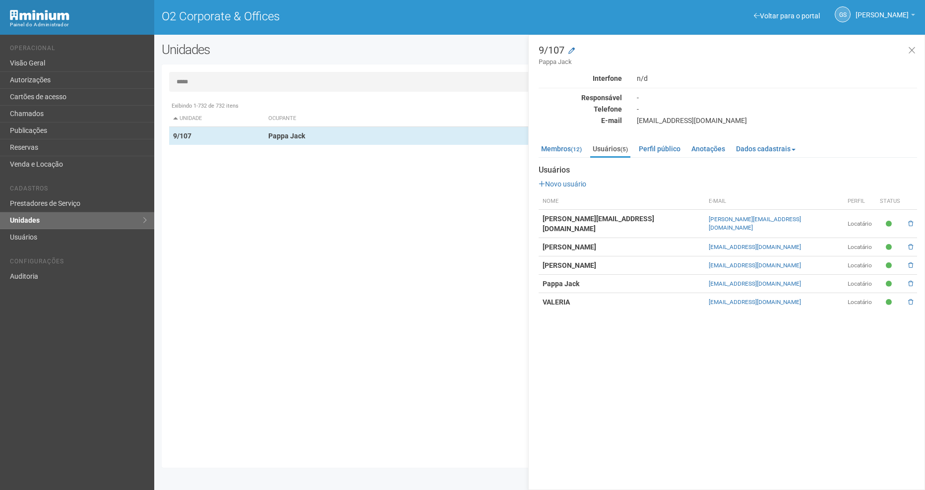
drag, startPoint x: 206, startPoint y: 78, endPoint x: 184, endPoint y: 81, distance: 22.6
click at [184, 81] on input "*****" at bounding box center [539, 82] width 741 height 20
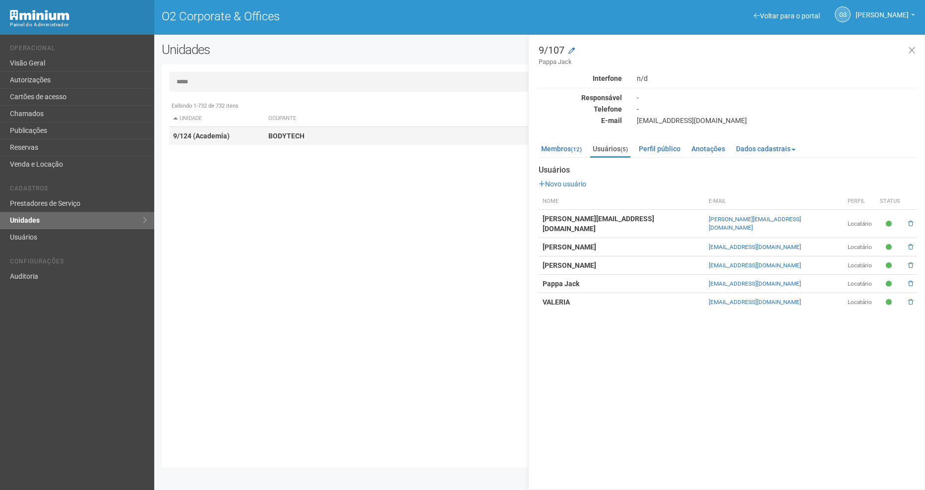
type input "*****"
click at [246, 129] on td "9/124 (Academia)" at bounding box center [217, 136] width 96 height 18
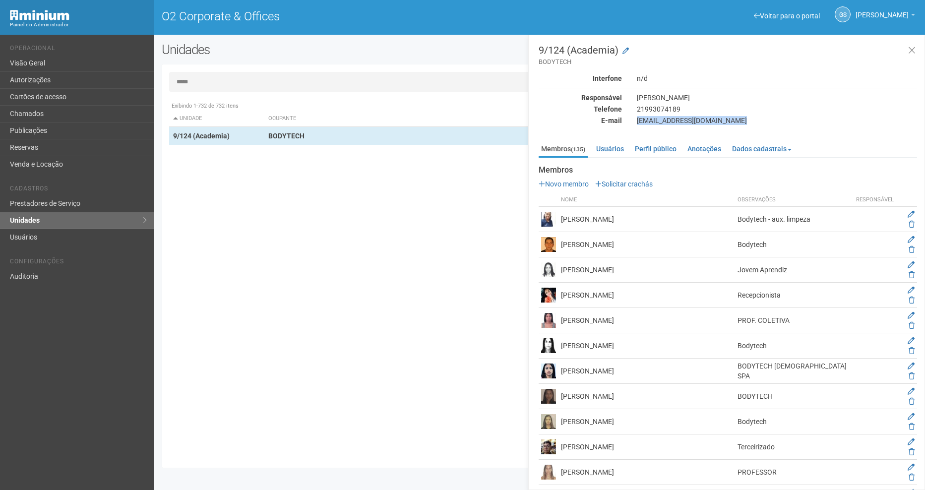
drag, startPoint x: 636, startPoint y: 118, endPoint x: 712, endPoint y: 129, distance: 76.6
click at [209, 81] on input "*****" at bounding box center [539, 82] width 741 height 20
